Goal: Task Accomplishment & Management: Use online tool/utility

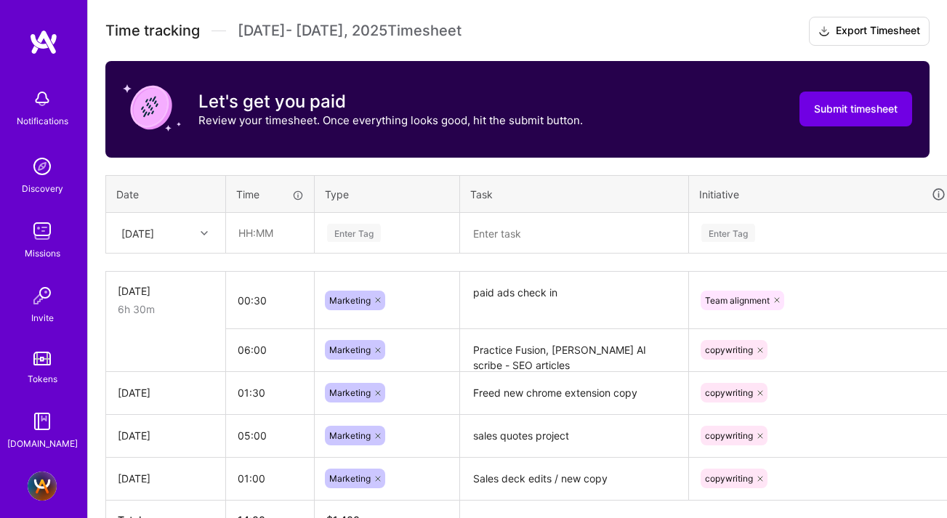
scroll to position [387, 0]
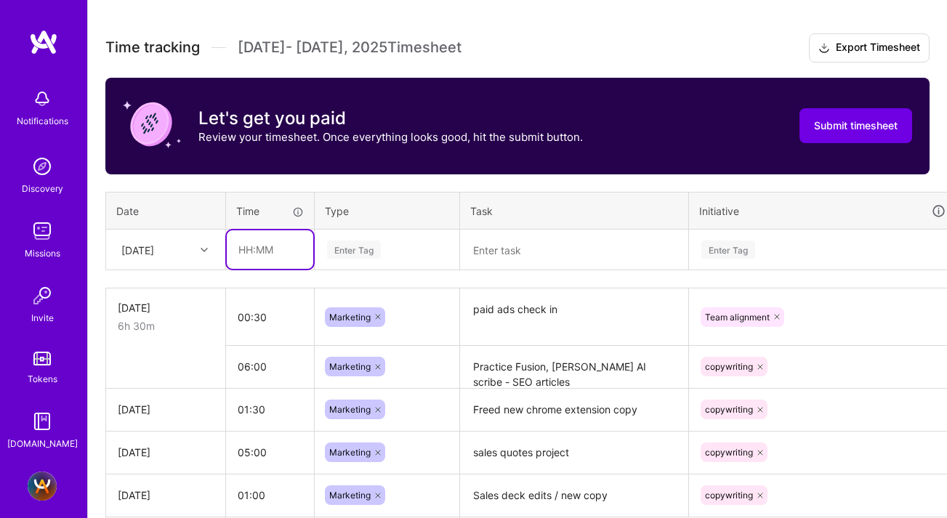
click at [262, 247] on input "text" at bounding box center [270, 249] width 86 height 39
type input "02:00"
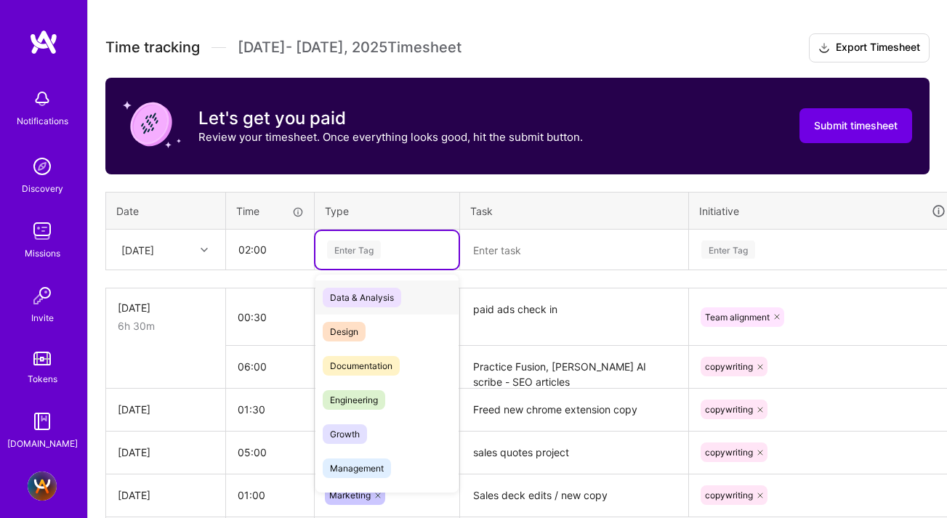
click at [347, 250] on div "Enter Tag" at bounding box center [354, 249] width 54 height 23
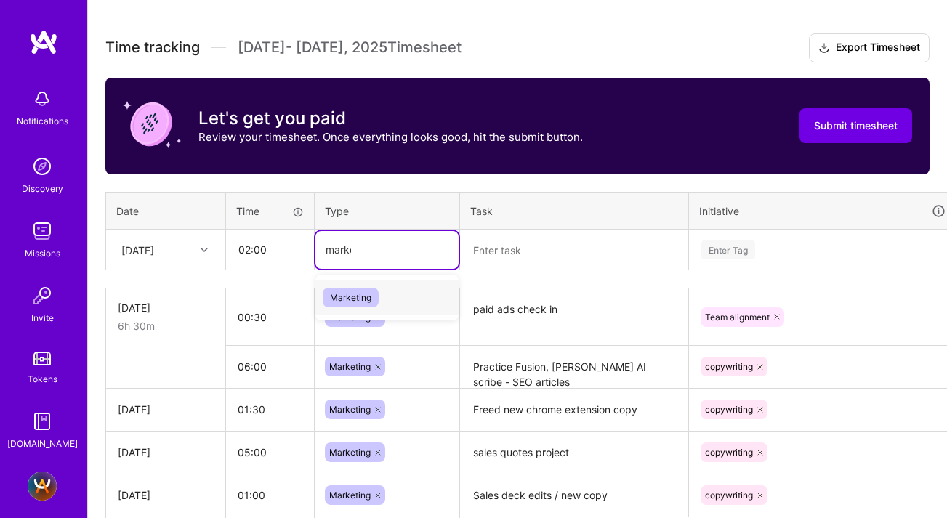
type input "market"
click at [351, 299] on span "Marketing" at bounding box center [351, 298] width 56 height 20
click at [515, 251] on textarea at bounding box center [573, 250] width 225 height 38
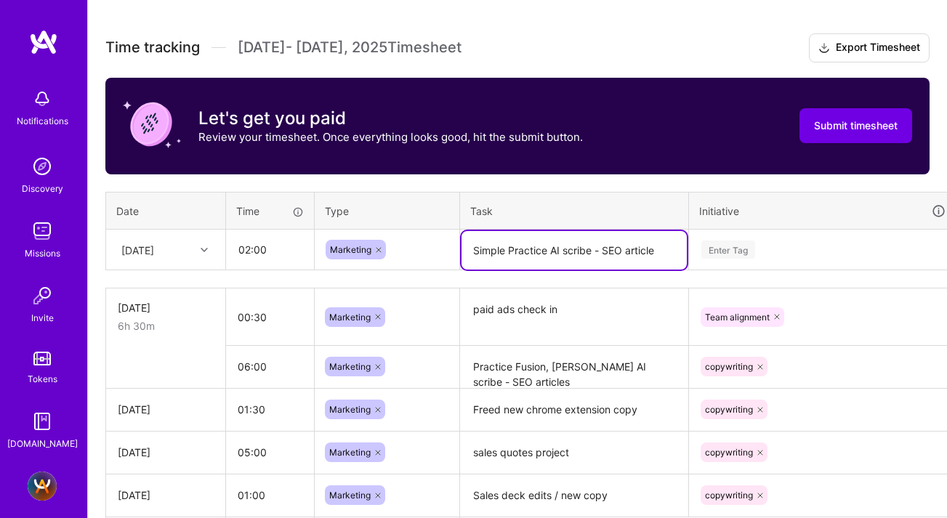
type textarea "Simple Practice AI scribe - SEO article"
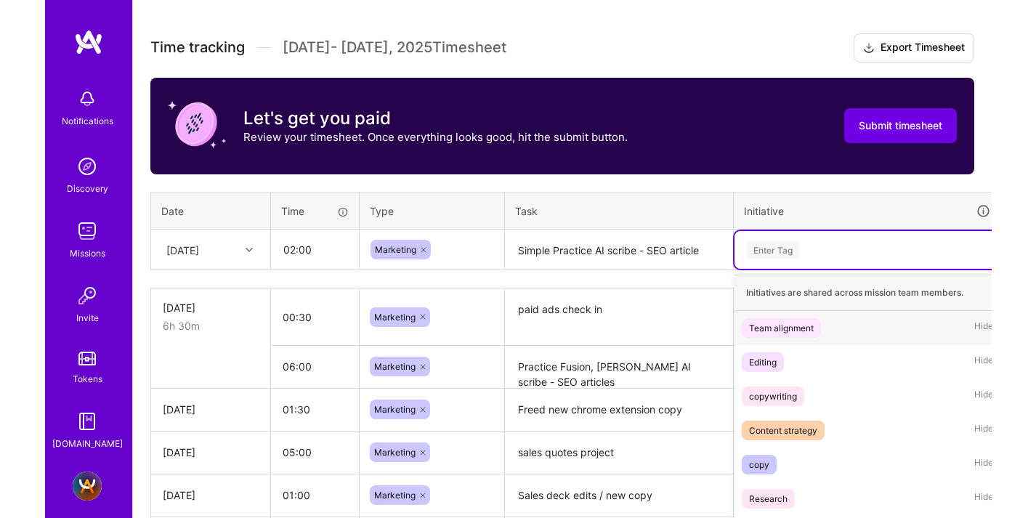
scroll to position [424, 0]
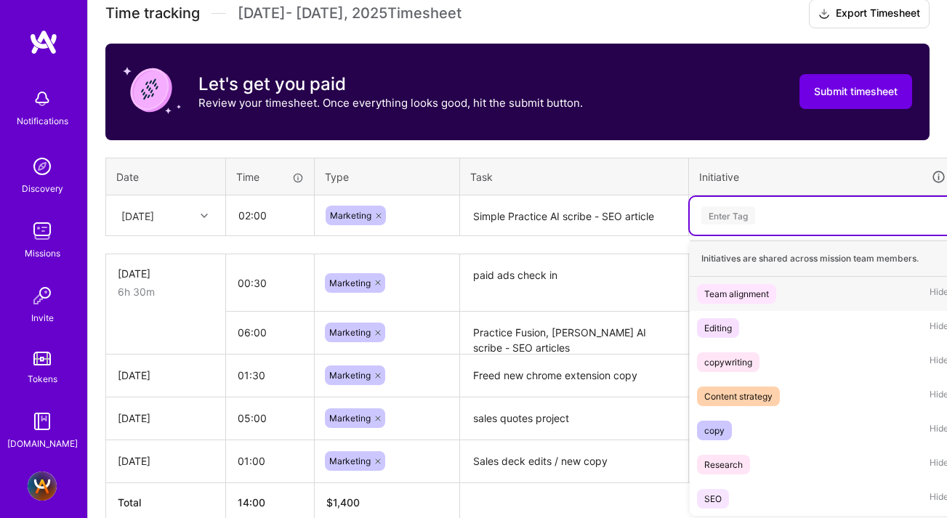
click at [710, 235] on div "option Team alignment focused, 1 of 7. 7 results available. Use Up and Down to …" at bounding box center [822, 216] width 266 height 38
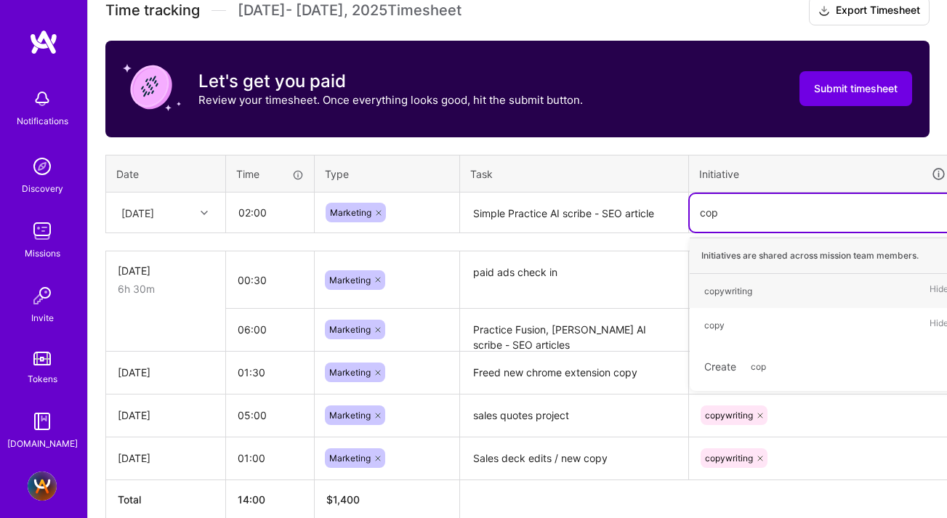
type input "copy"
click at [725, 292] on div "copywriting" at bounding box center [728, 290] width 48 height 15
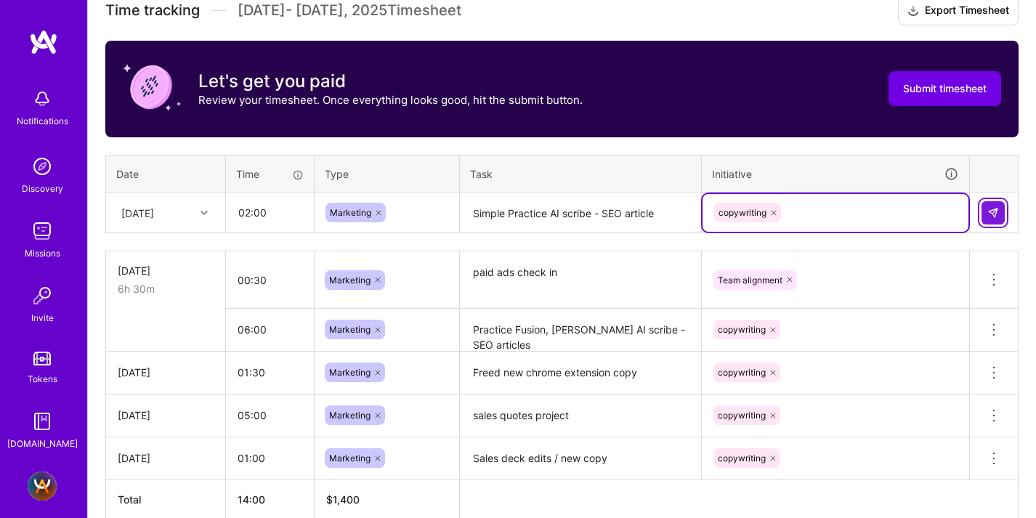
click at [946, 207] on img at bounding box center [993, 213] width 12 height 12
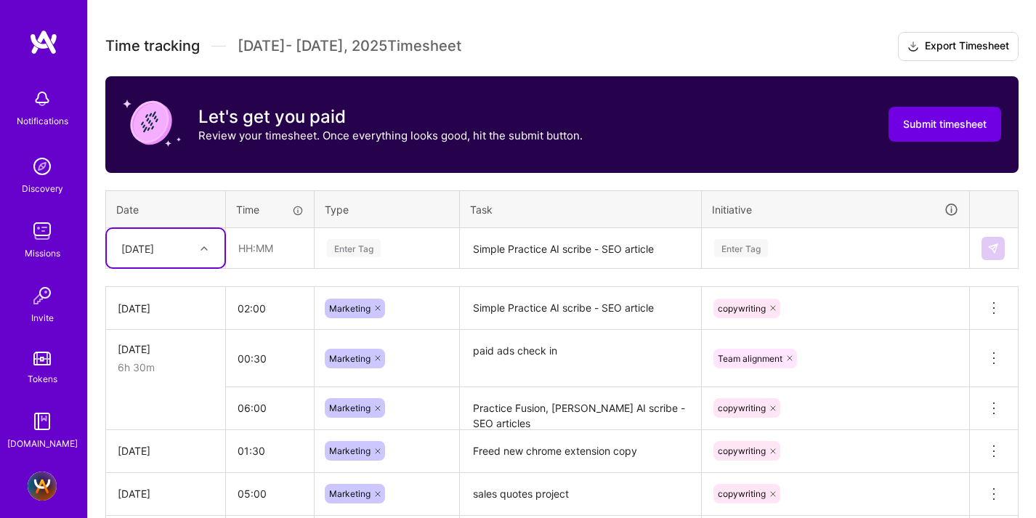
scroll to position [385, 0]
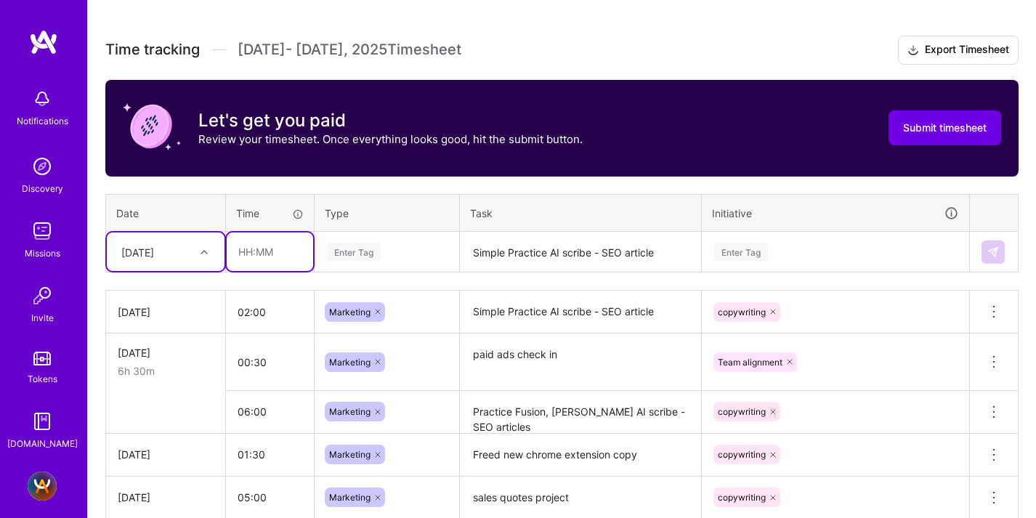
click at [238, 252] on input "text" at bounding box center [270, 251] width 86 height 39
type input "01:00"
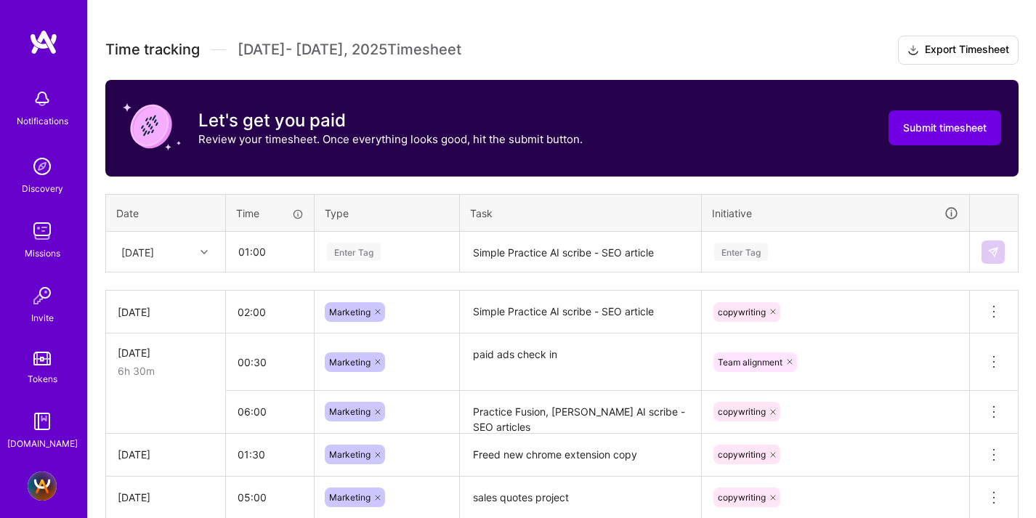
click at [352, 247] on div "Enter Tag" at bounding box center [354, 251] width 54 height 23
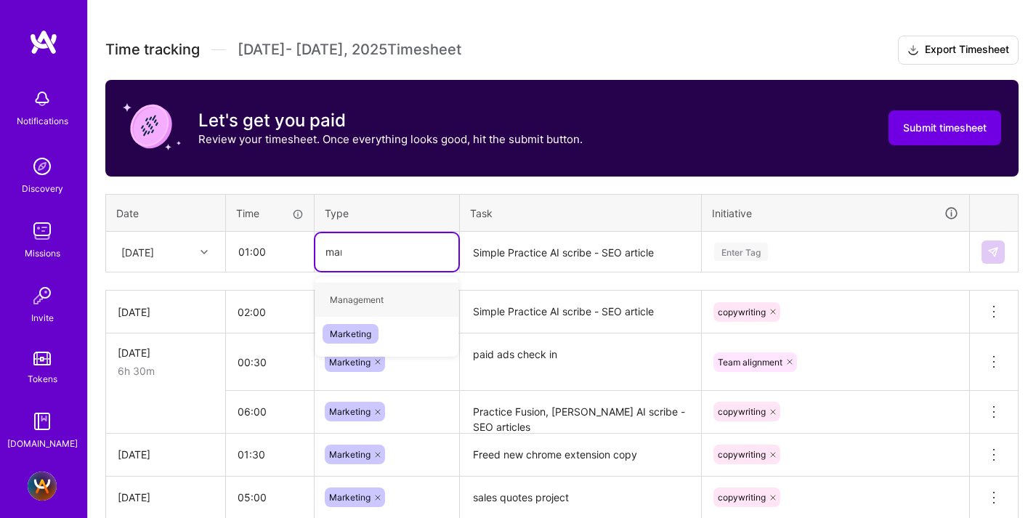
type input "market"
click at [356, 288] on div "Marketing" at bounding box center [386, 300] width 143 height 34
click at [535, 248] on textarea "Simple Practice AI scribe - SEO article" at bounding box center [580, 252] width 238 height 39
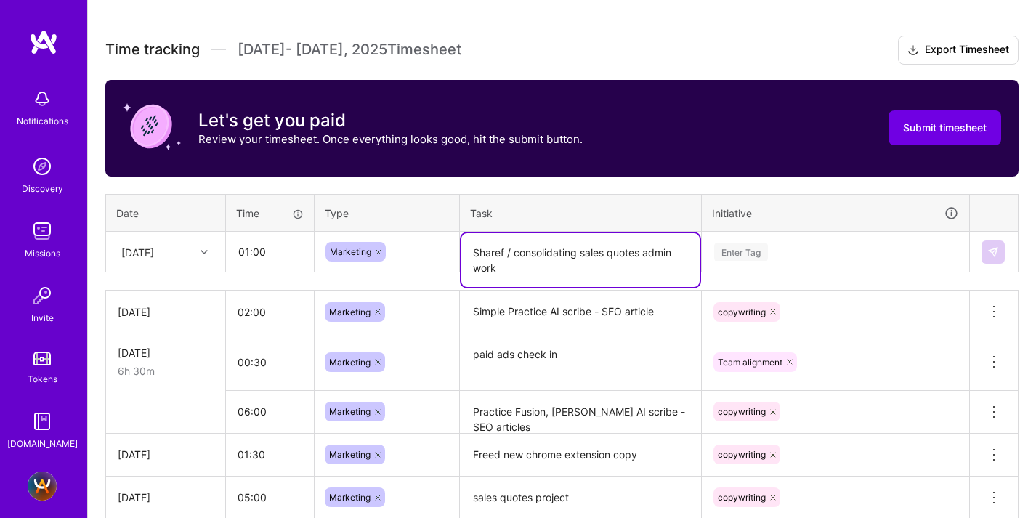
type textarea "Sharef / consolidating sales quotes admin work"
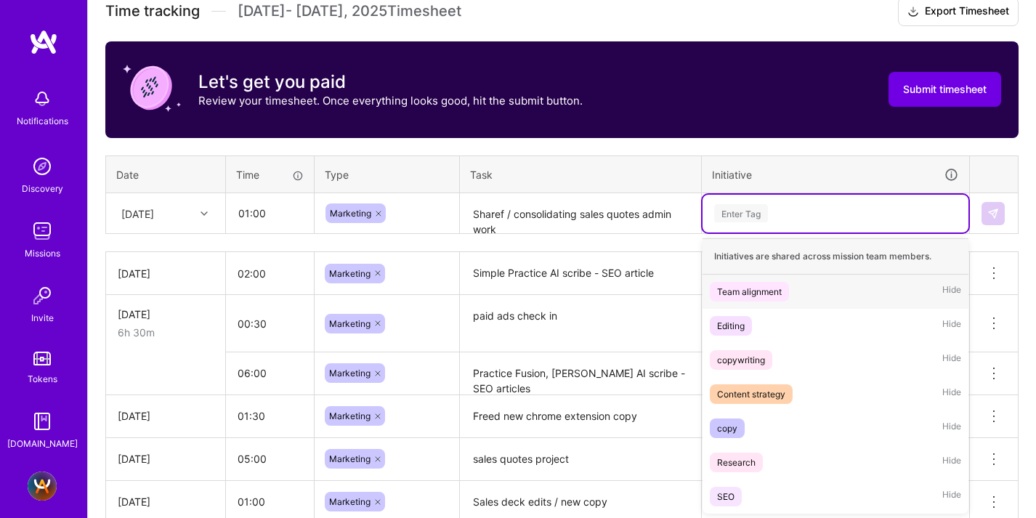
click at [750, 232] on div "option copywriting, selected. option Team alignment focused, 1 of 7. 7 results …" at bounding box center [835, 214] width 266 height 38
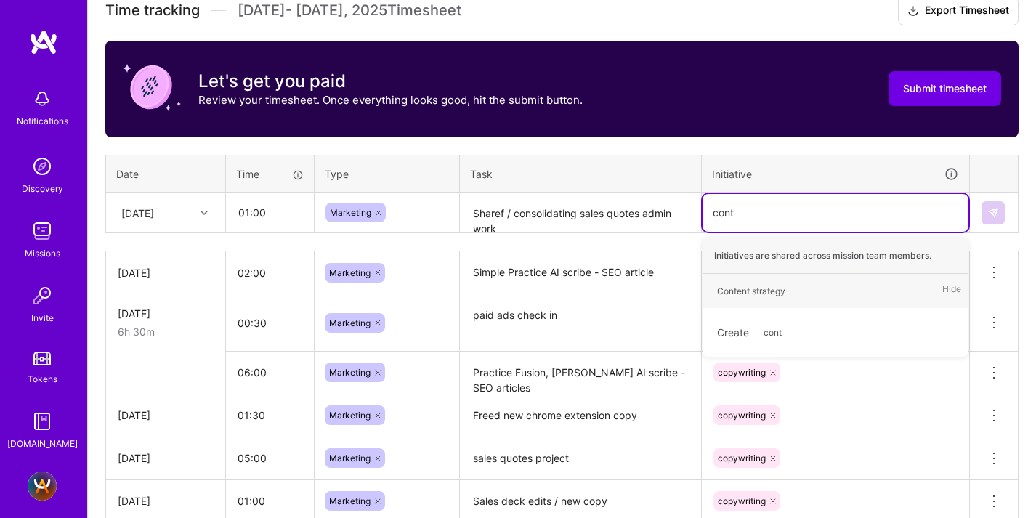
type input "[PERSON_NAME]"
click at [742, 293] on div "Content strategy" at bounding box center [751, 290] width 68 height 15
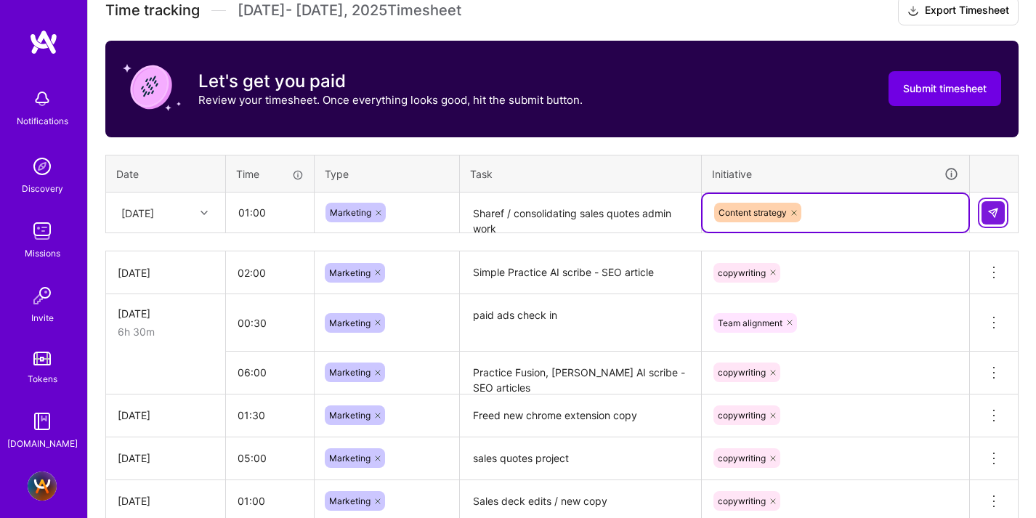
click at [946, 206] on button at bounding box center [992, 212] width 23 height 23
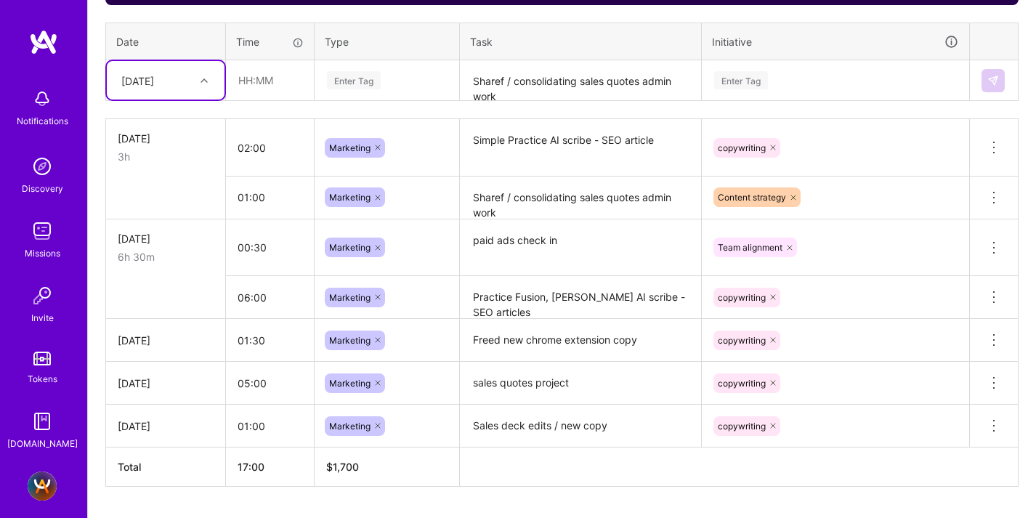
scroll to position [596, 0]
